Goal: Browse casually

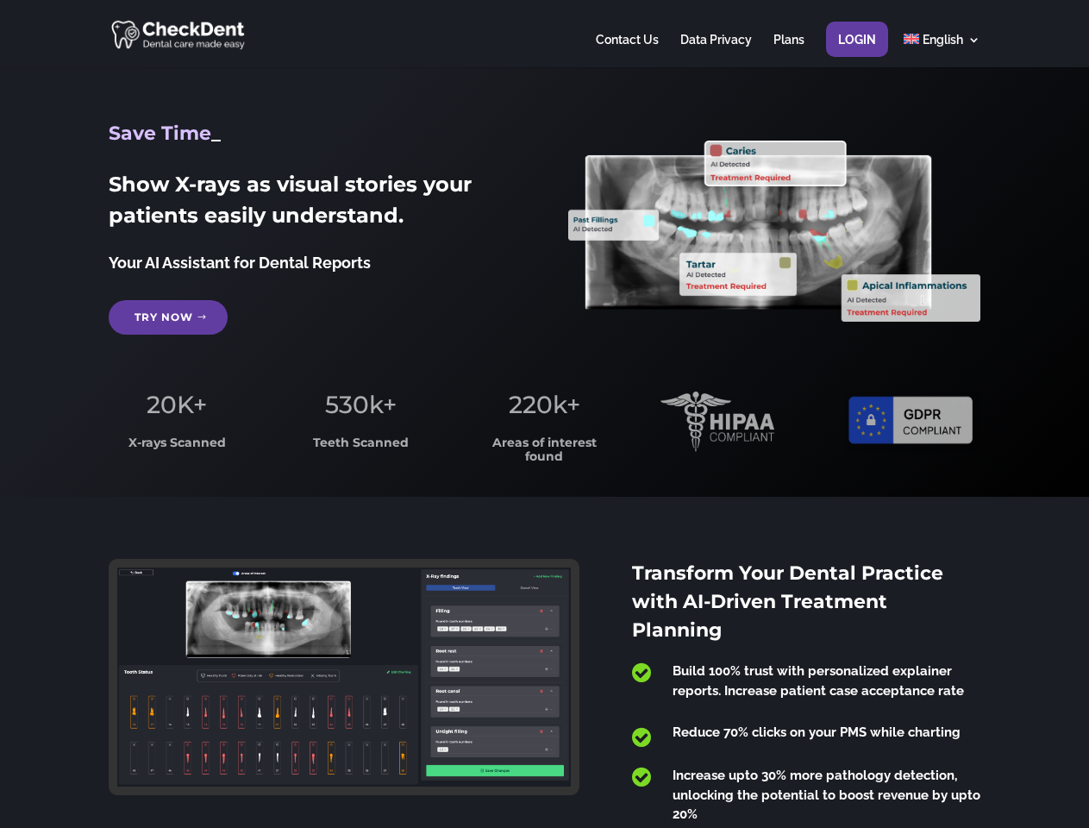
click at [544, 414] on span "220k+" at bounding box center [545, 404] width 72 height 29
click at [544, 34] on div at bounding box center [544, 33] width 871 height 67
click at [544, 414] on span "220k+" at bounding box center [545, 404] width 72 height 29
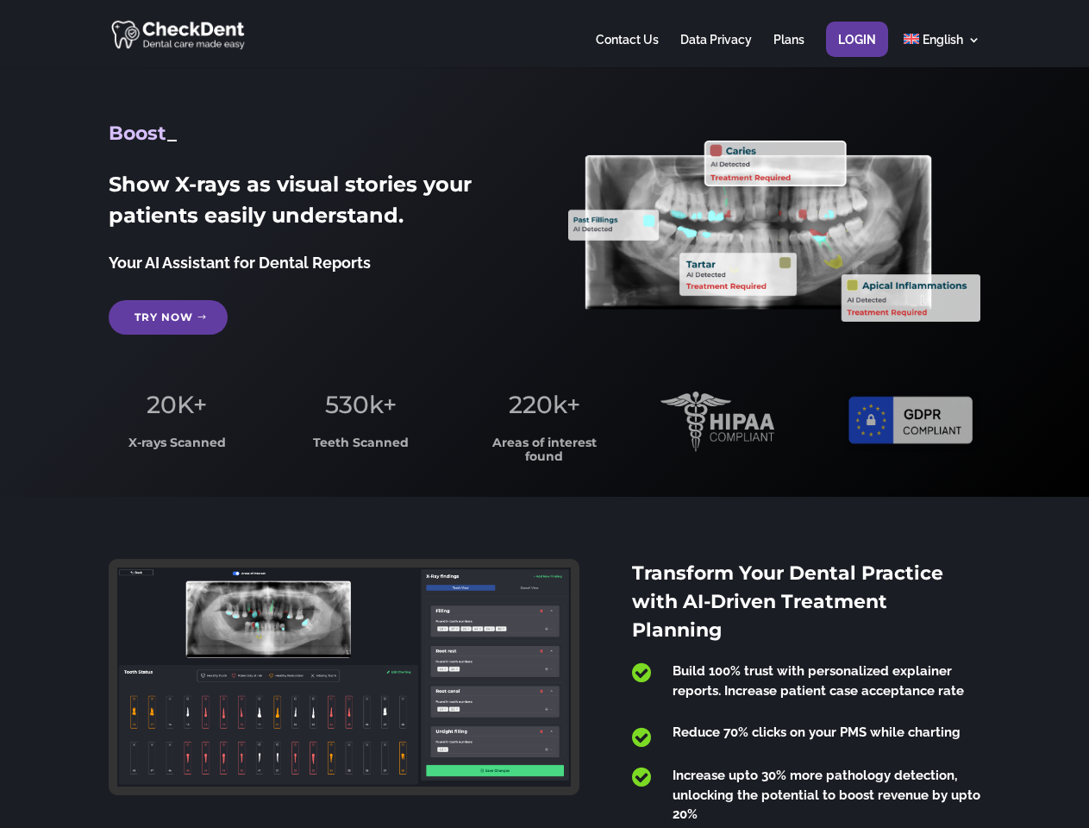
click at [544, 34] on div at bounding box center [544, 33] width 871 height 67
